Goal: Check status

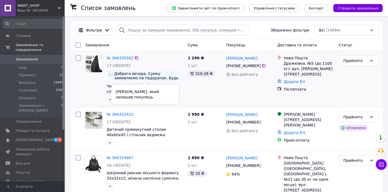
click at [148, 74] on span "Доброго вечора. Сумку замовляємо на подарунок. Будь ласка, перед відправленням …" at bounding box center [147, 75] width 67 height 9
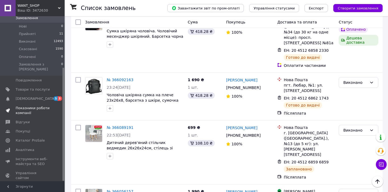
scroll to position [75, 0]
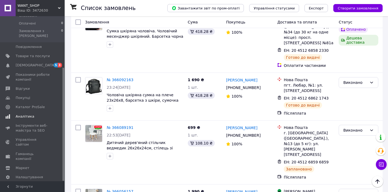
click at [25, 114] on link "Аналітика" at bounding box center [33, 116] width 66 height 9
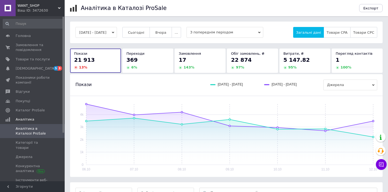
click at [104, 31] on button "[DATE] - [DATE]" at bounding box center [97, 32] width 42 height 11
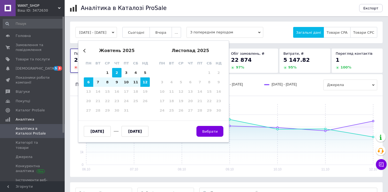
click at [112, 74] on div "29 30 1 2 3 4 5" at bounding box center [117, 72] width 66 height 9
click at [108, 73] on div "1" at bounding box center [107, 72] width 9 height 9
type input "[DATE]"
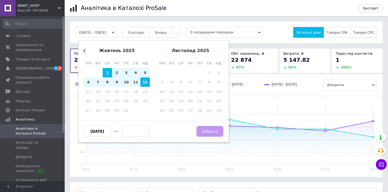
click at [148, 86] on div "12" at bounding box center [144, 81] width 9 height 9
type input "[DATE]"
click at [209, 138] on div "Previous Month [DATE] пн вт ср чт пт сб нд 29 30 1 2 3 4 5 6 7 8 9 10 11 12 13 …" at bounding box center [153, 91] width 151 height 102
click at [209, 135] on button "Вибрати" at bounding box center [210, 131] width 27 height 11
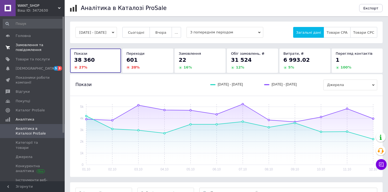
click at [24, 52] on span "Замовлення та повідомлення" at bounding box center [33, 48] width 34 height 10
